Goal: Complete application form

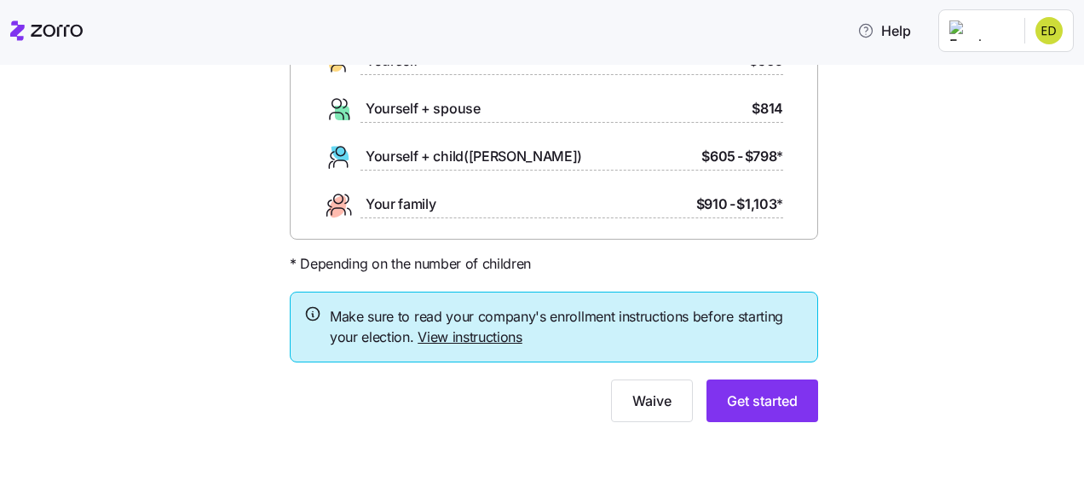
scroll to position [177, 0]
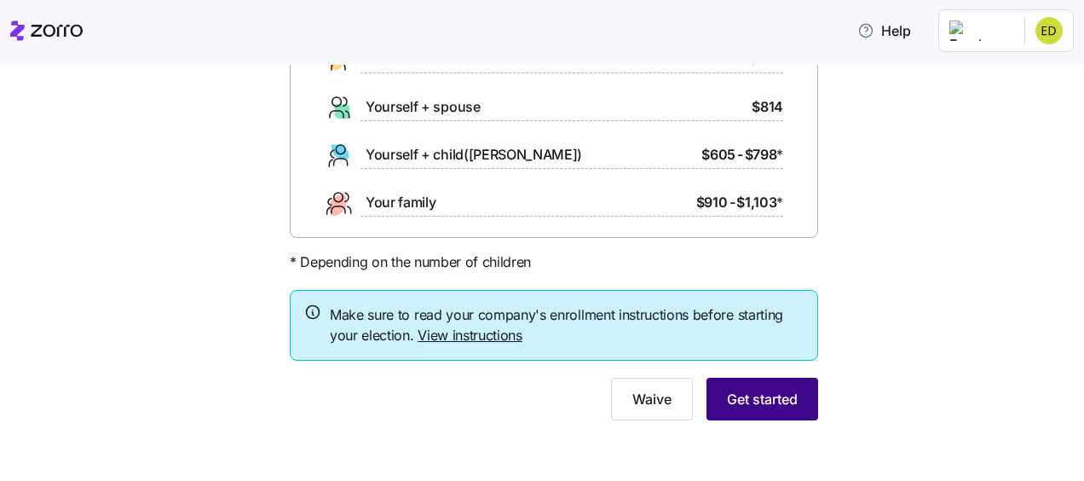
click at [747, 394] on span "Get started" at bounding box center [762, 399] width 71 height 20
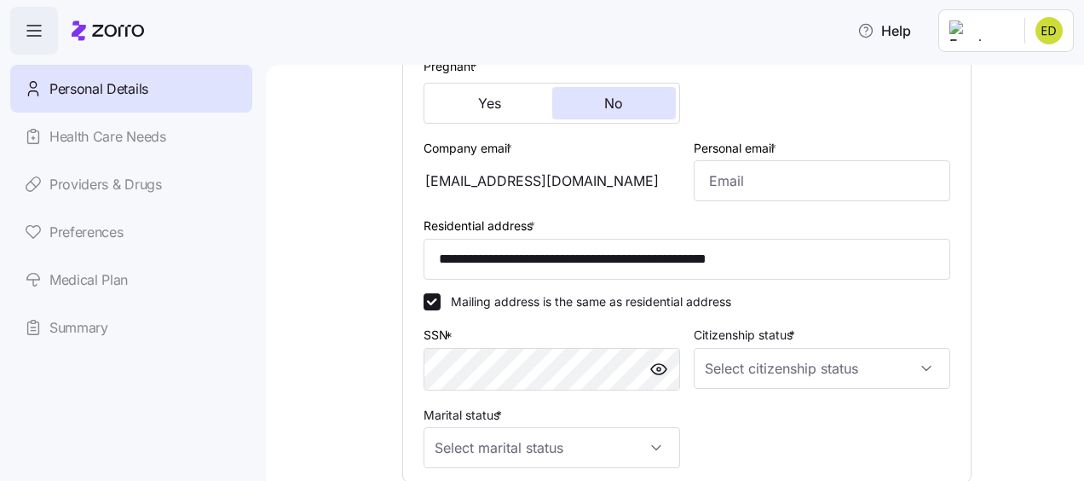
scroll to position [511, 0]
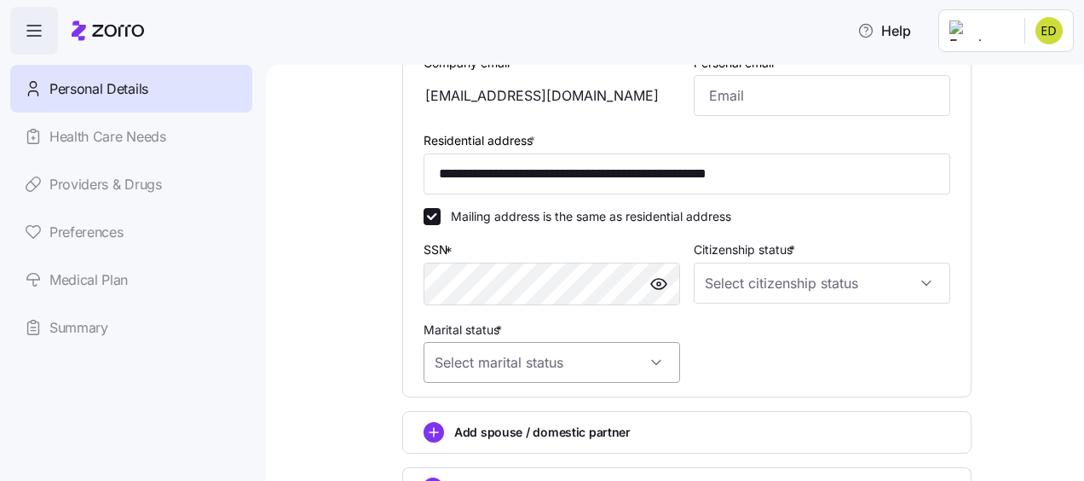
click at [661, 370] on input "Marital status *" at bounding box center [552, 362] width 257 height 41
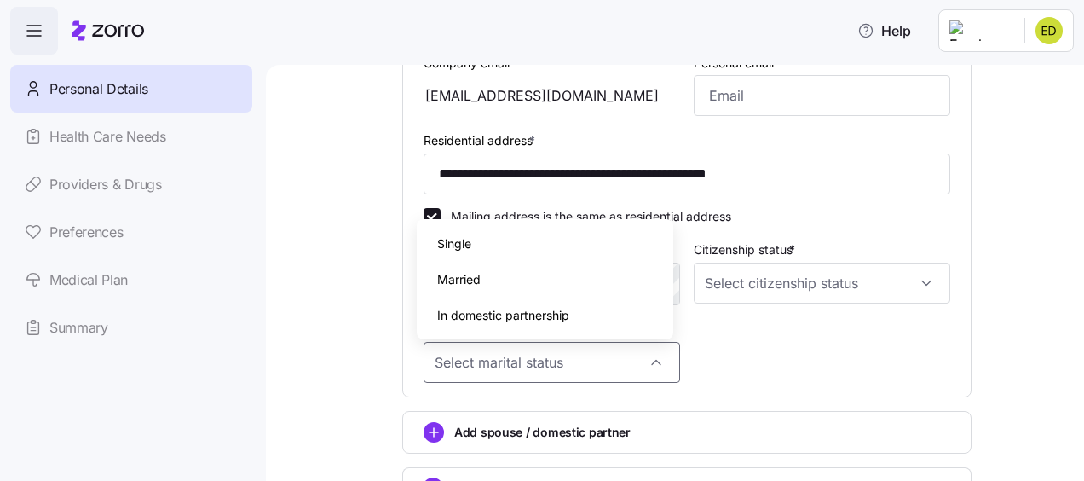
click at [462, 276] on span "Married" at bounding box center [458, 279] width 43 height 19
type input "Married"
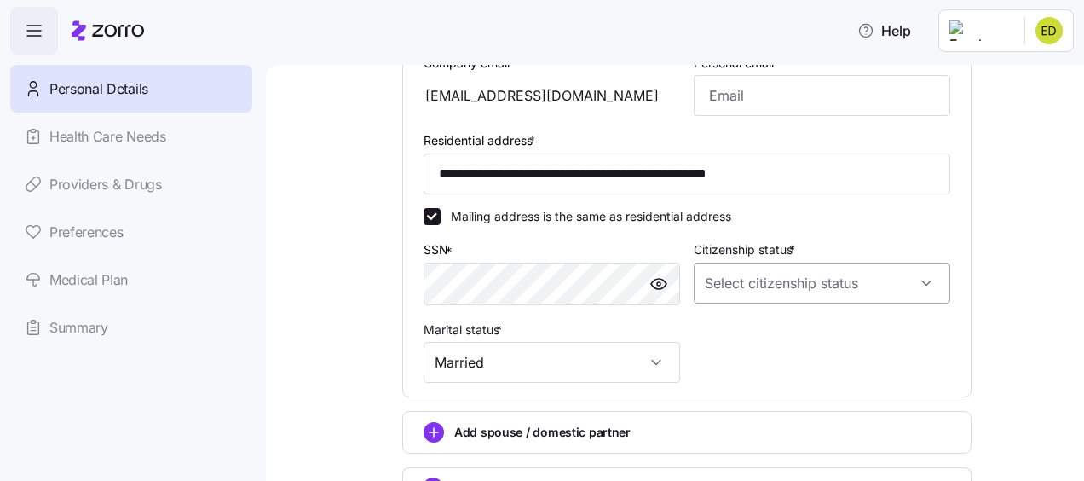
click at [928, 283] on input "Citizenship status *" at bounding box center [822, 283] width 257 height 41
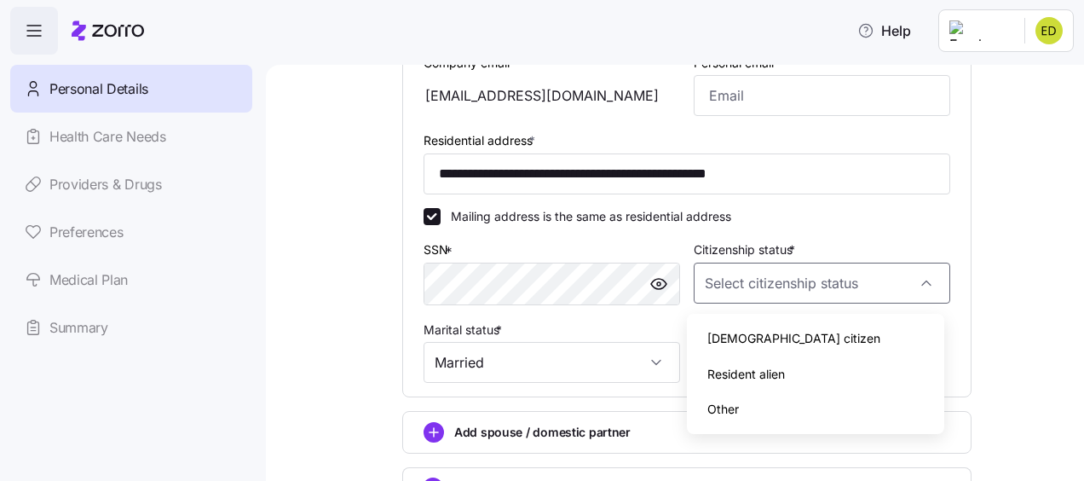
click at [746, 332] on span "US citizen" at bounding box center [793, 338] width 173 height 19
type input "US citizen"
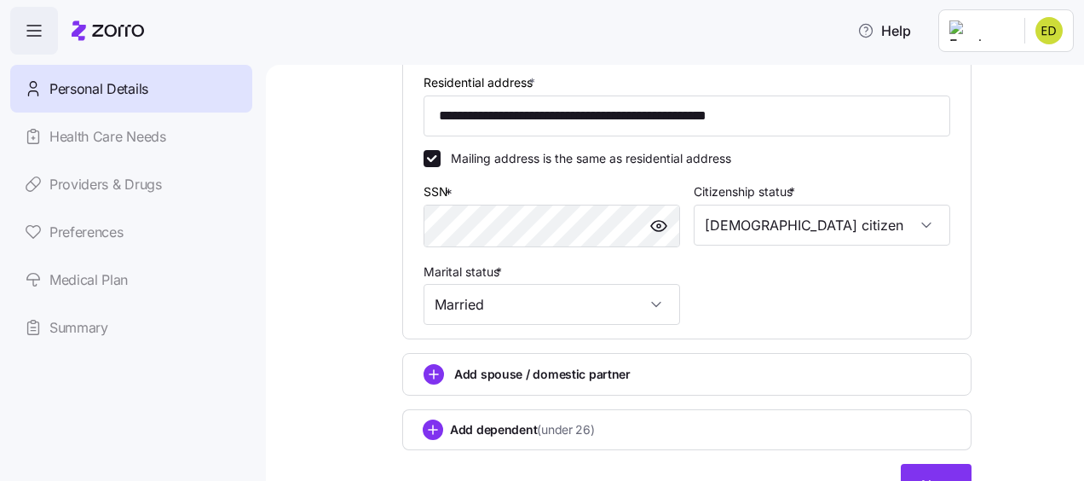
scroll to position [660, 0]
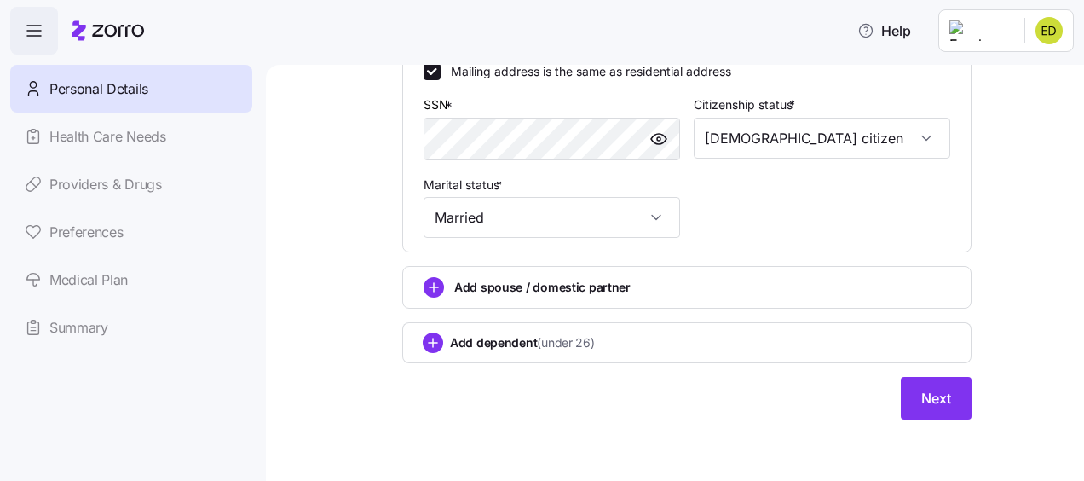
click at [537, 291] on span "Add spouse / domestic partner" at bounding box center [542, 287] width 176 height 17
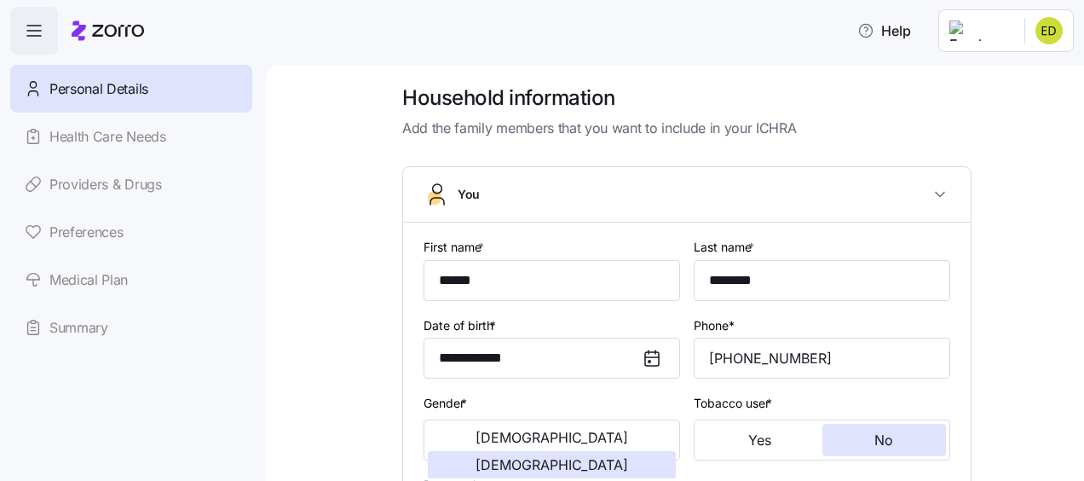
scroll to position [0, 0]
